Goal: Find specific page/section: Find specific page/section

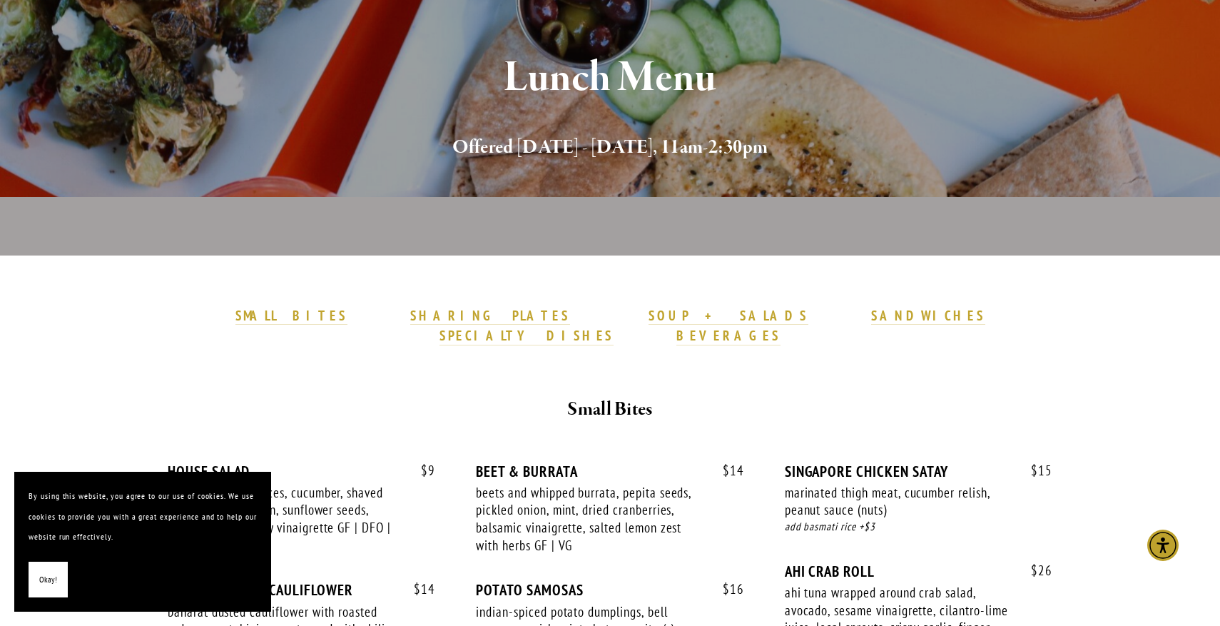
scroll to position [234, 0]
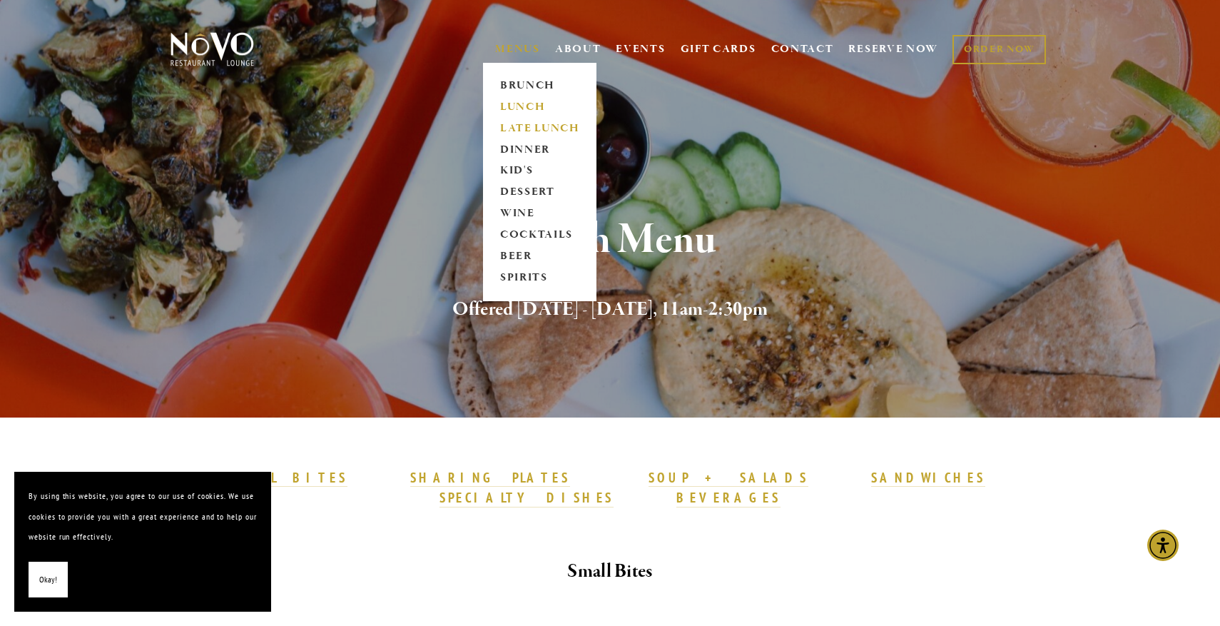
click at [522, 128] on link "LATE LUNCH" at bounding box center [539, 128] width 89 height 21
